Goal: Check status: Check status

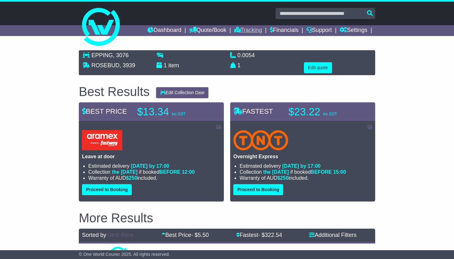
click at [246, 32] on link "Tracking" at bounding box center [248, 30] width 28 height 11
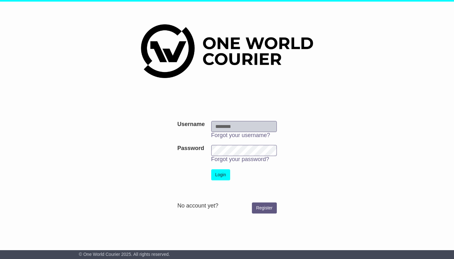
type input "**********"
click at [221, 174] on button "Login" at bounding box center [220, 174] width 19 height 11
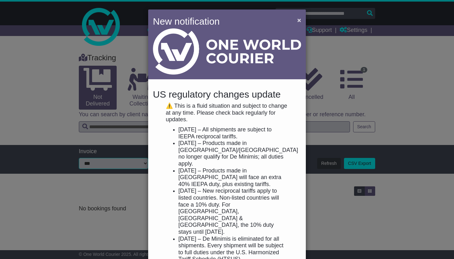
click at [297, 21] on span "×" at bounding box center [299, 19] width 4 height 7
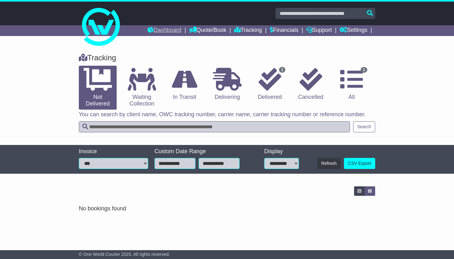
click at [160, 30] on link "Dashboard" at bounding box center [165, 30] width 34 height 11
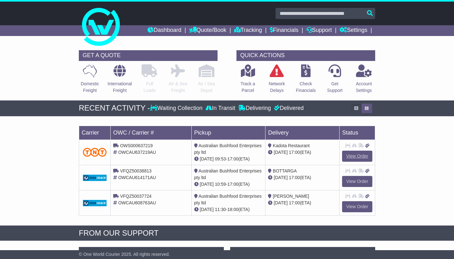
click at [364, 156] on link "View Order" at bounding box center [357, 155] width 30 height 11
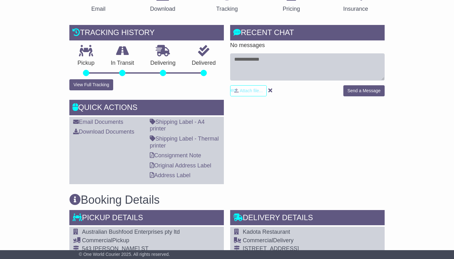
scroll to position [105, 0]
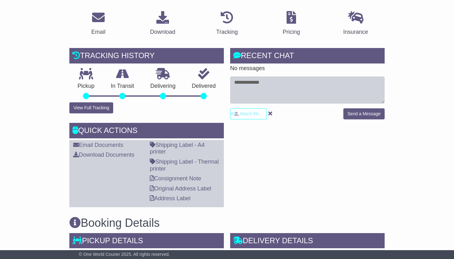
click at [205, 95] on div at bounding box center [204, 96] width 6 height 6
click at [198, 80] on div "Delivered" at bounding box center [204, 85] width 40 height 34
click at [99, 103] on button "View Full Tracking" at bounding box center [91, 107] width 44 height 11
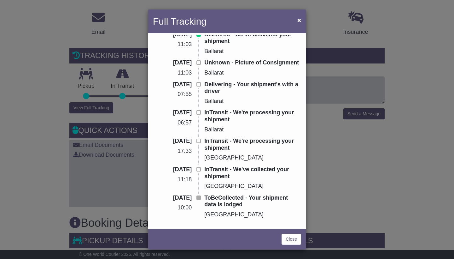
scroll to position [26, 0]
click at [298, 23] on span "×" at bounding box center [299, 19] width 4 height 7
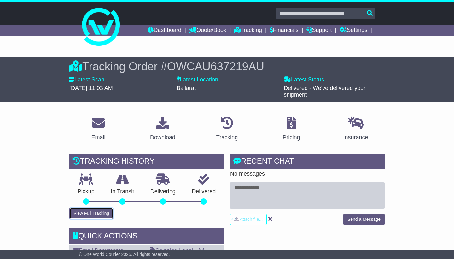
scroll to position [0, 0]
